Goal: Task Accomplishment & Management: Manage account settings

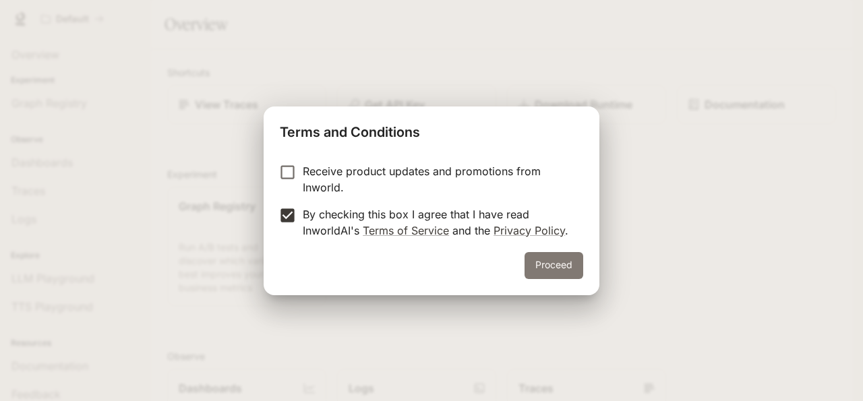
click at [535, 264] on button "Proceed" at bounding box center [553, 265] width 59 height 27
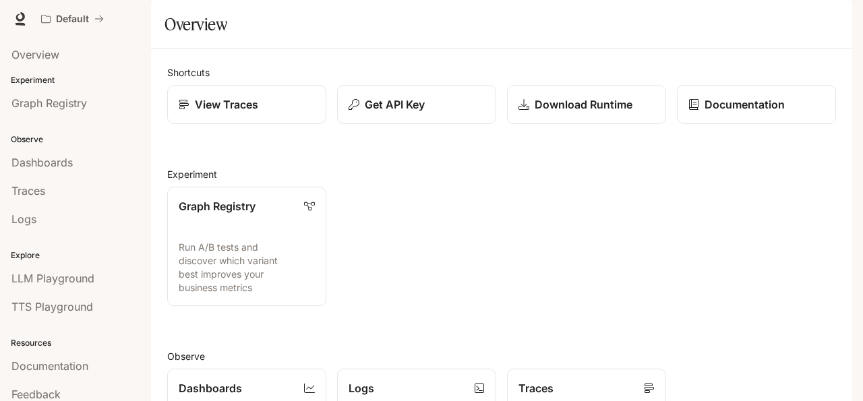
click at [832, 23] on icon "button" at bounding box center [833, 18] width 11 height 11
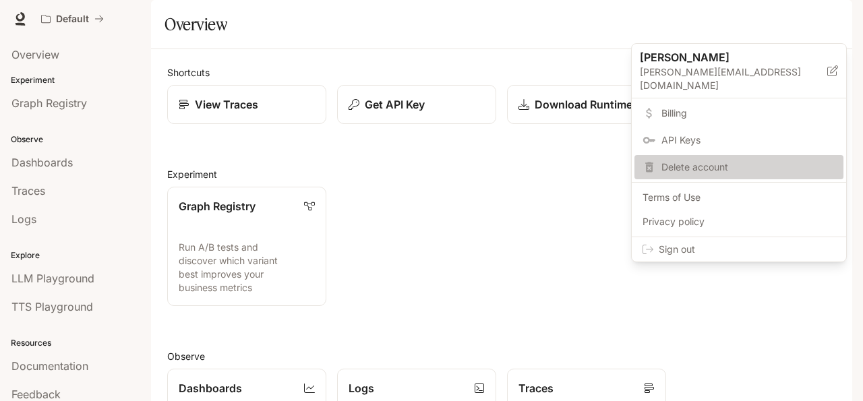
click at [718, 155] on div "Delete account" at bounding box center [738, 167] width 209 height 24
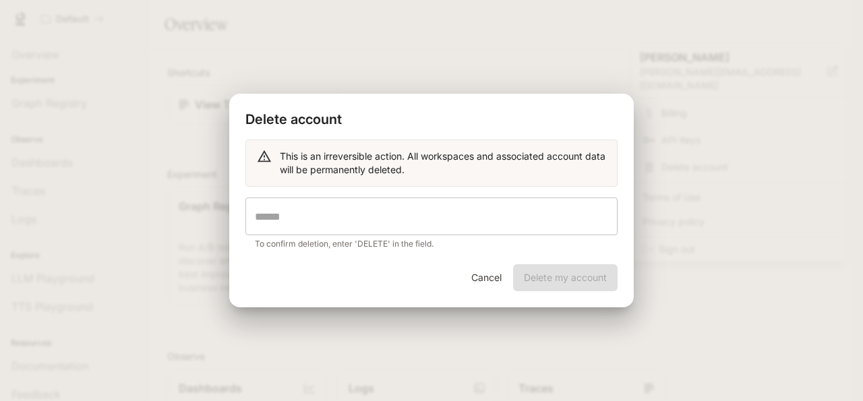
click at [435, 218] on input "text" at bounding box center [431, 217] width 372 height 38
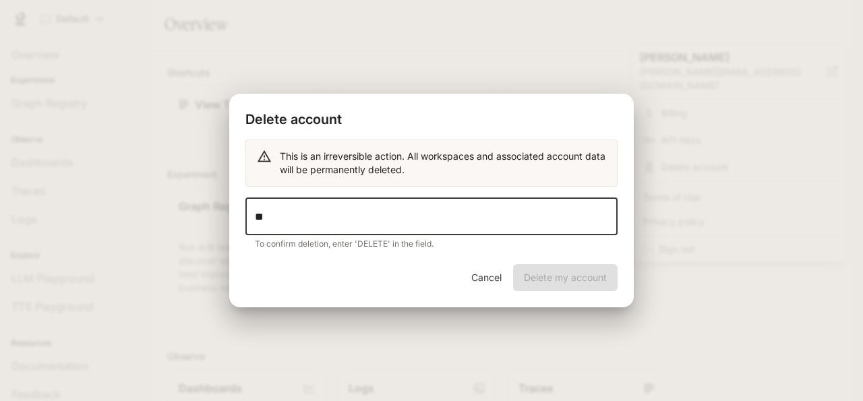
type input "*"
type input "******"
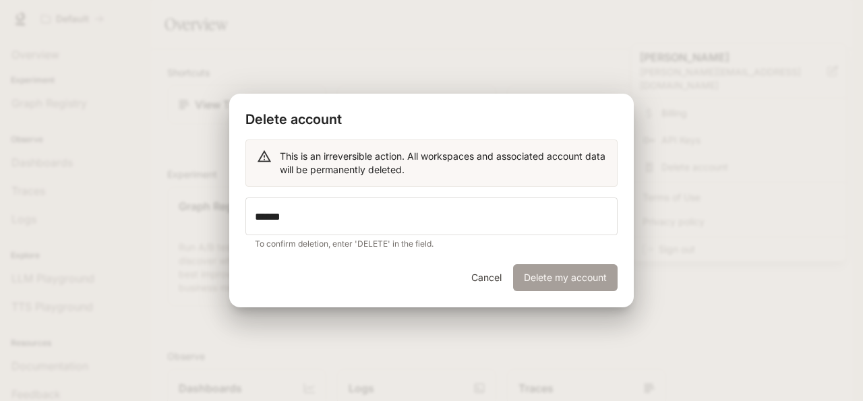
click at [545, 276] on button "Delete my account" at bounding box center [565, 277] width 104 height 27
